Goal: Information Seeking & Learning: Learn about a topic

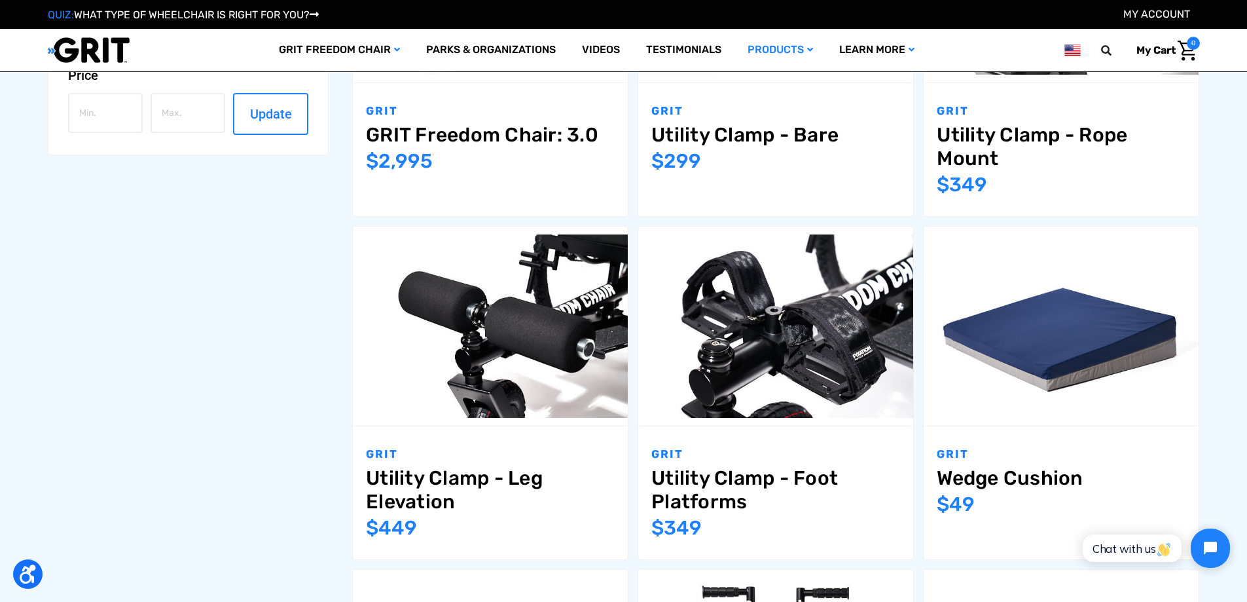
scroll to position [1179, 0]
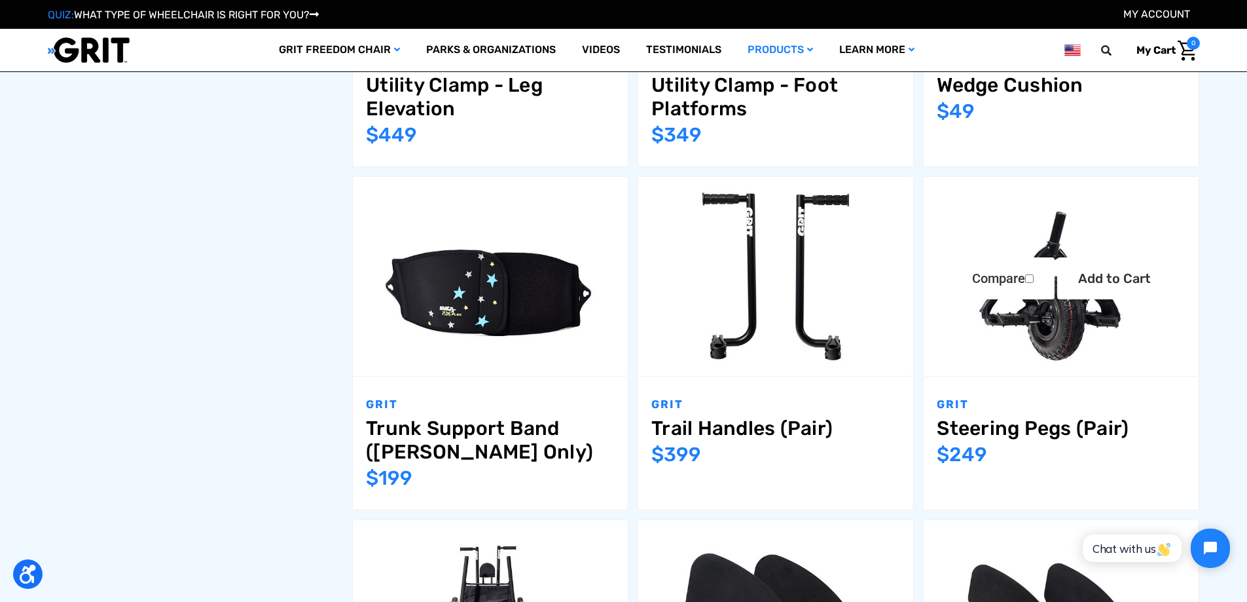
click at [1063, 317] on img "Steering Pegs (Pair),$249.00\a" at bounding box center [1061, 276] width 275 height 183
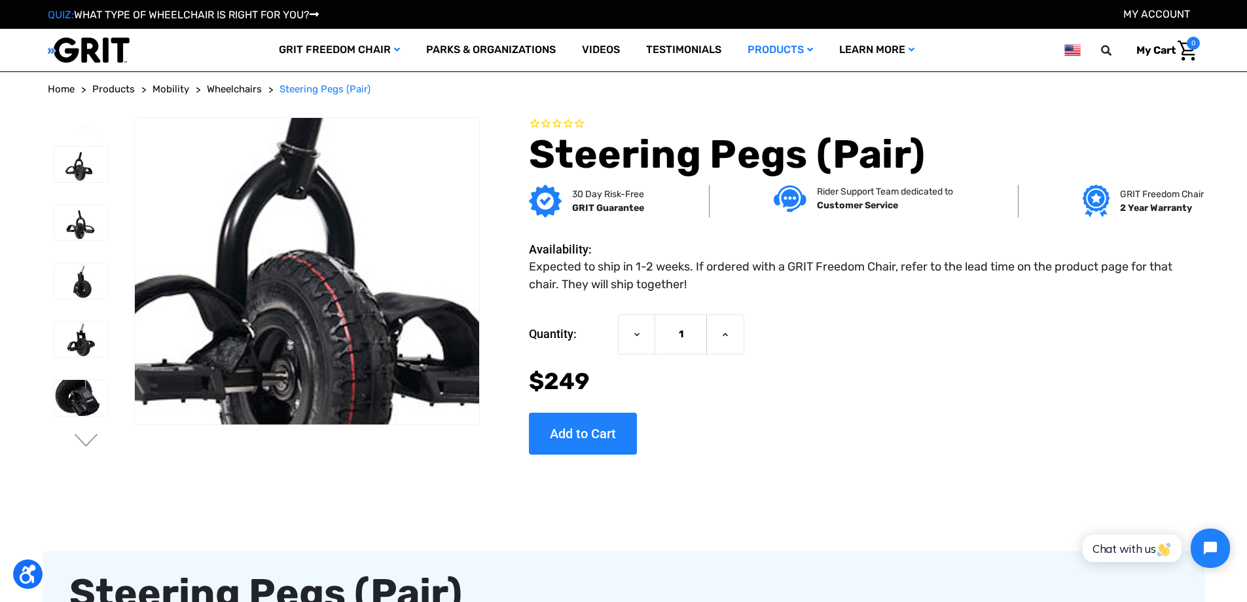
click at [297, 296] on img at bounding box center [321, 250] width 838 height 559
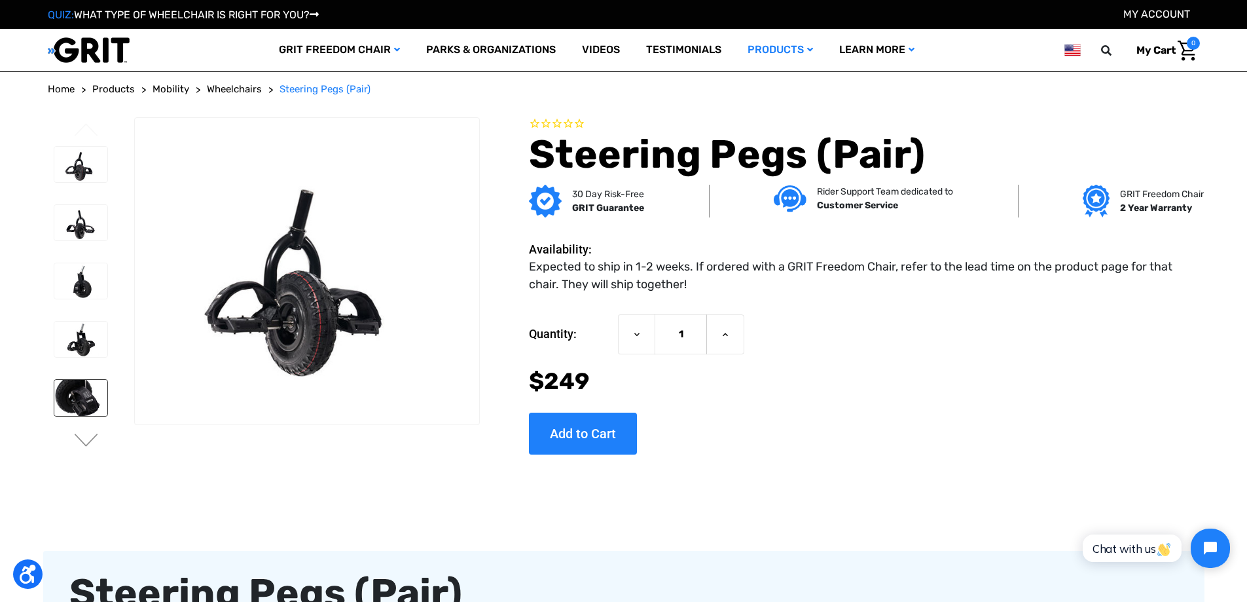
click at [78, 389] on img at bounding box center [80, 397] width 53 height 35
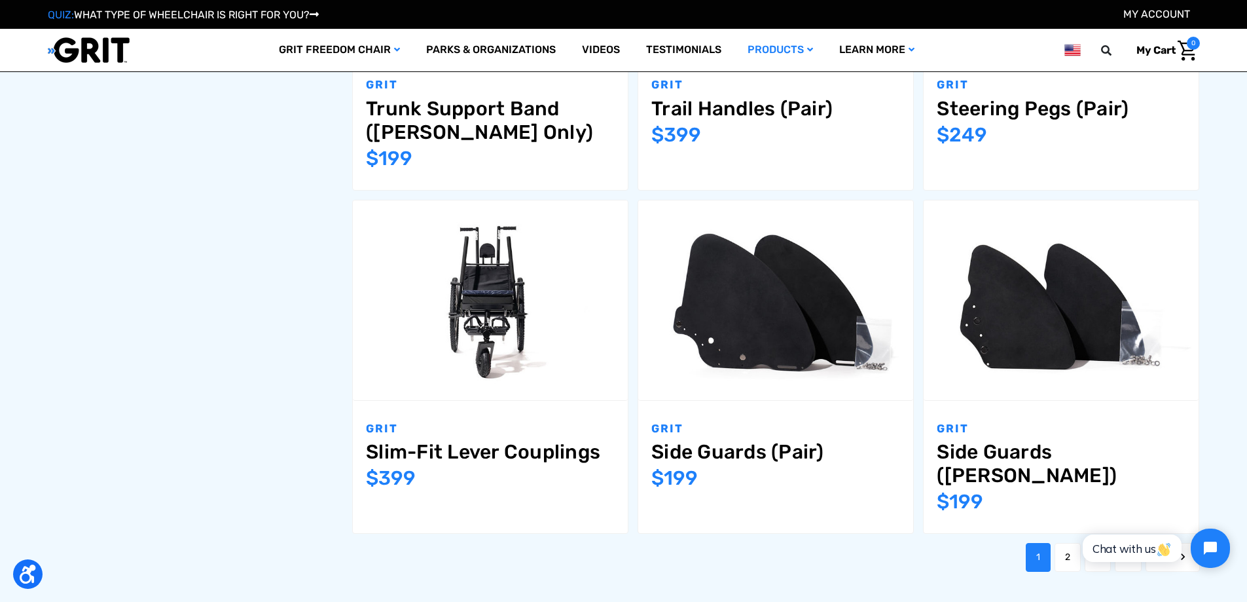
scroll to position [1572, 0]
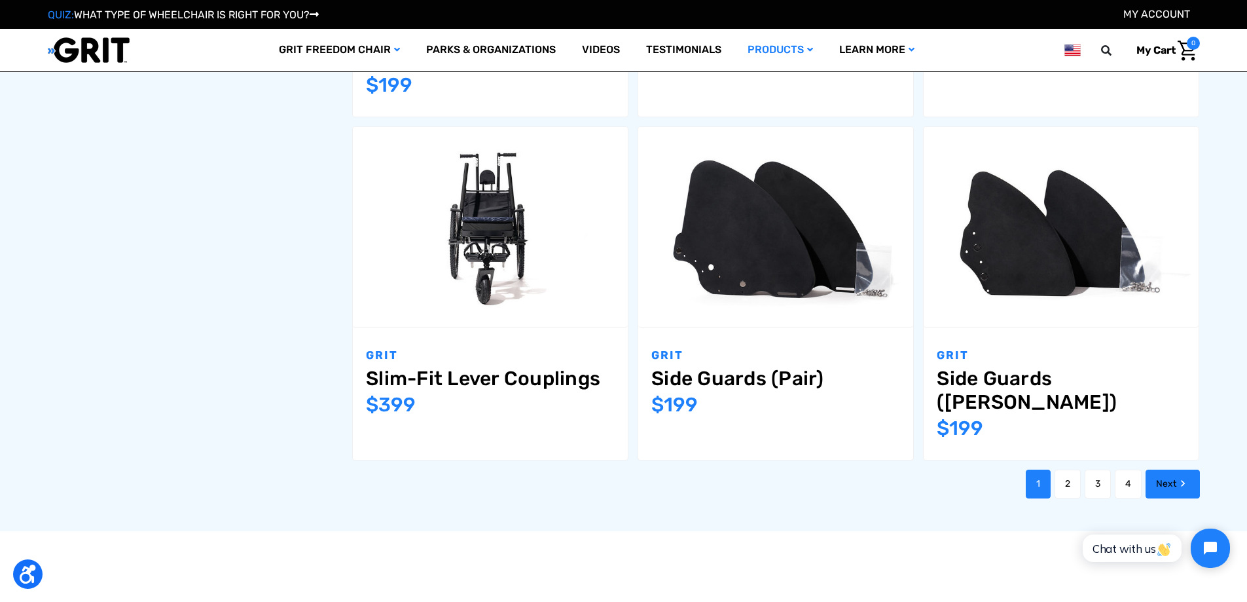
click at [1173, 470] on link "Next" at bounding box center [1173, 484] width 54 height 29
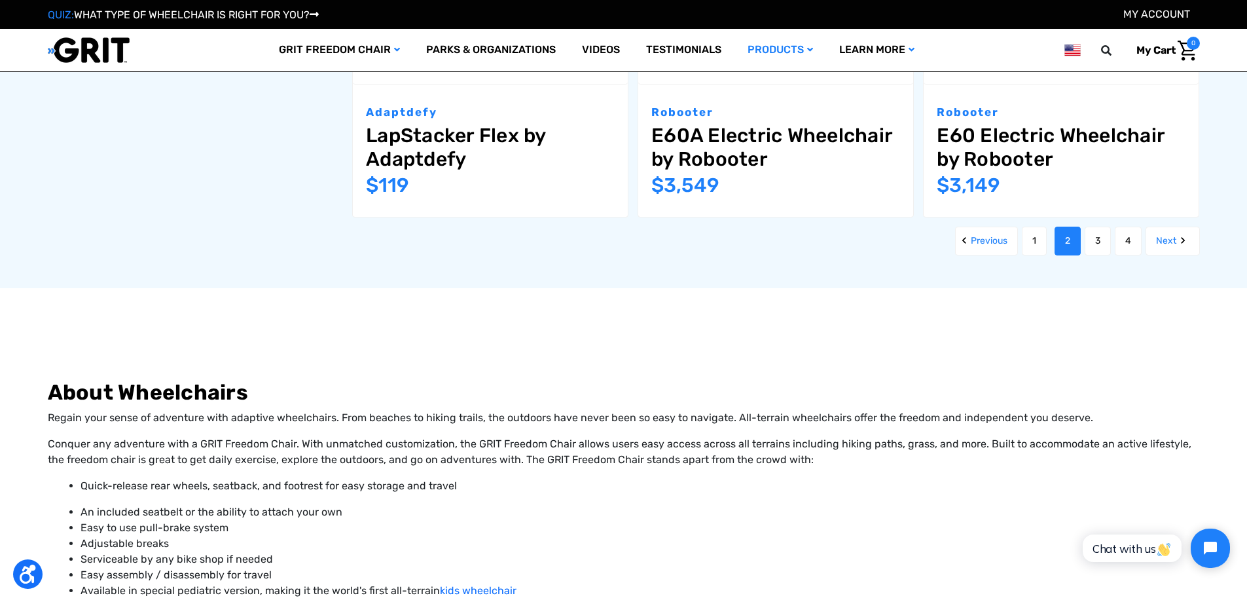
scroll to position [1768, 0]
click at [1175, 226] on link "Next" at bounding box center [1173, 240] width 54 height 29
